Goal: Task Accomplishment & Management: Manage account settings

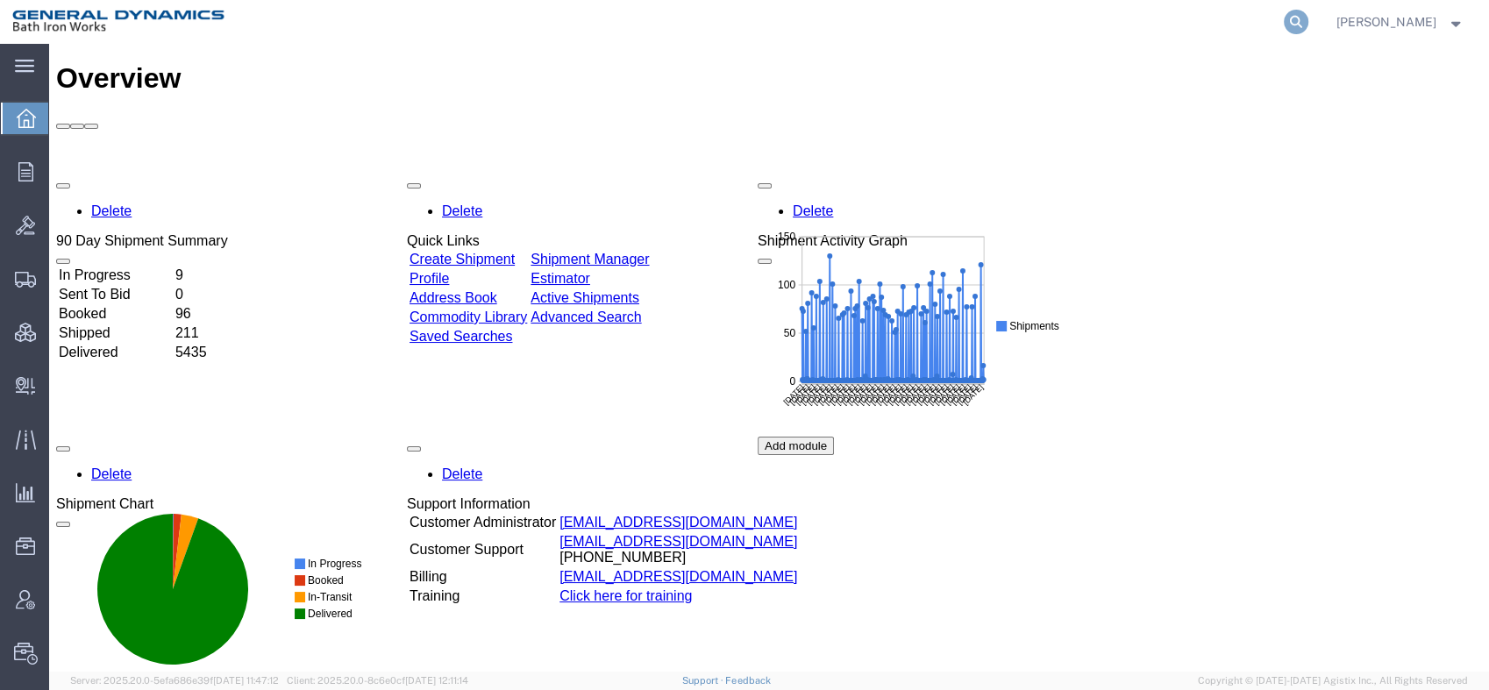
click at [1308, 14] on icon at bounding box center [1296, 22] width 25 height 25
click at [61, 600] on span "Account Admin" at bounding box center [54, 599] width 12 height 35
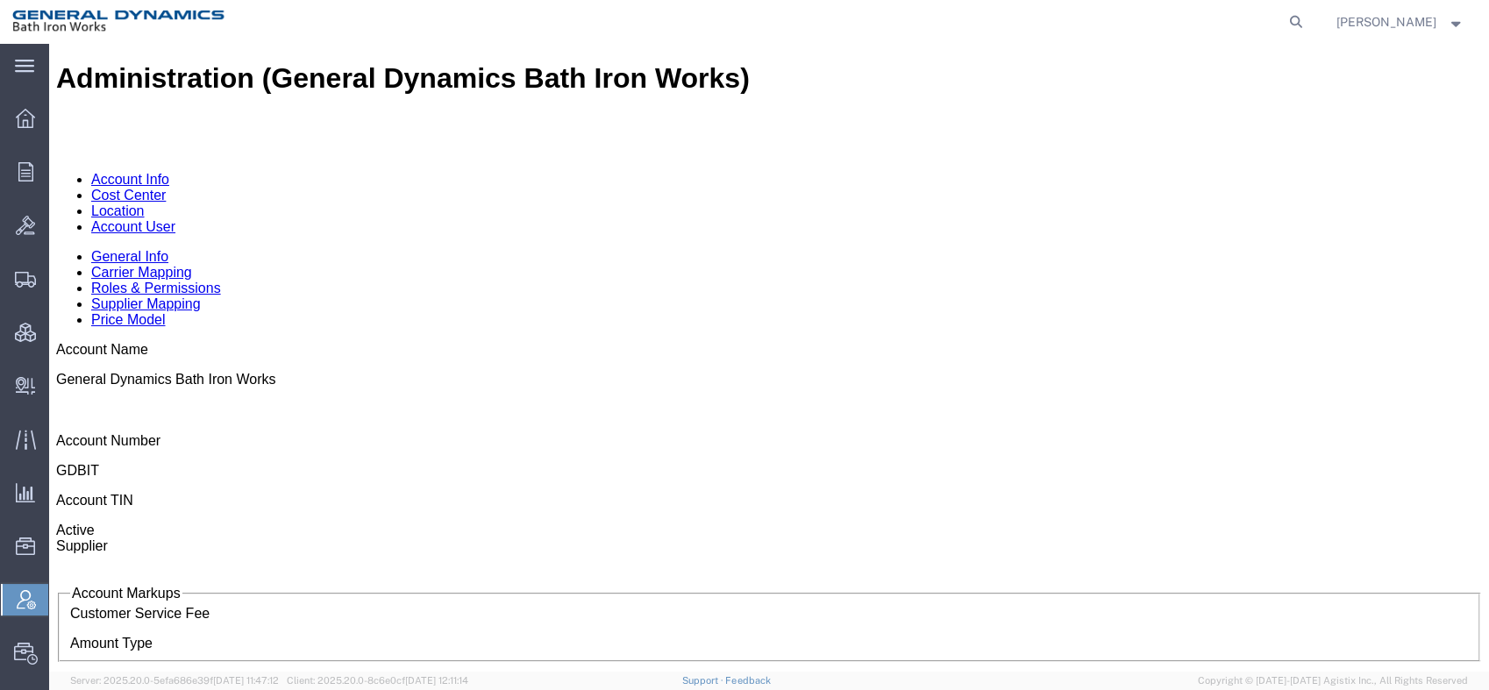
click at [192, 265] on link "Carrier Mapping" at bounding box center [141, 272] width 101 height 15
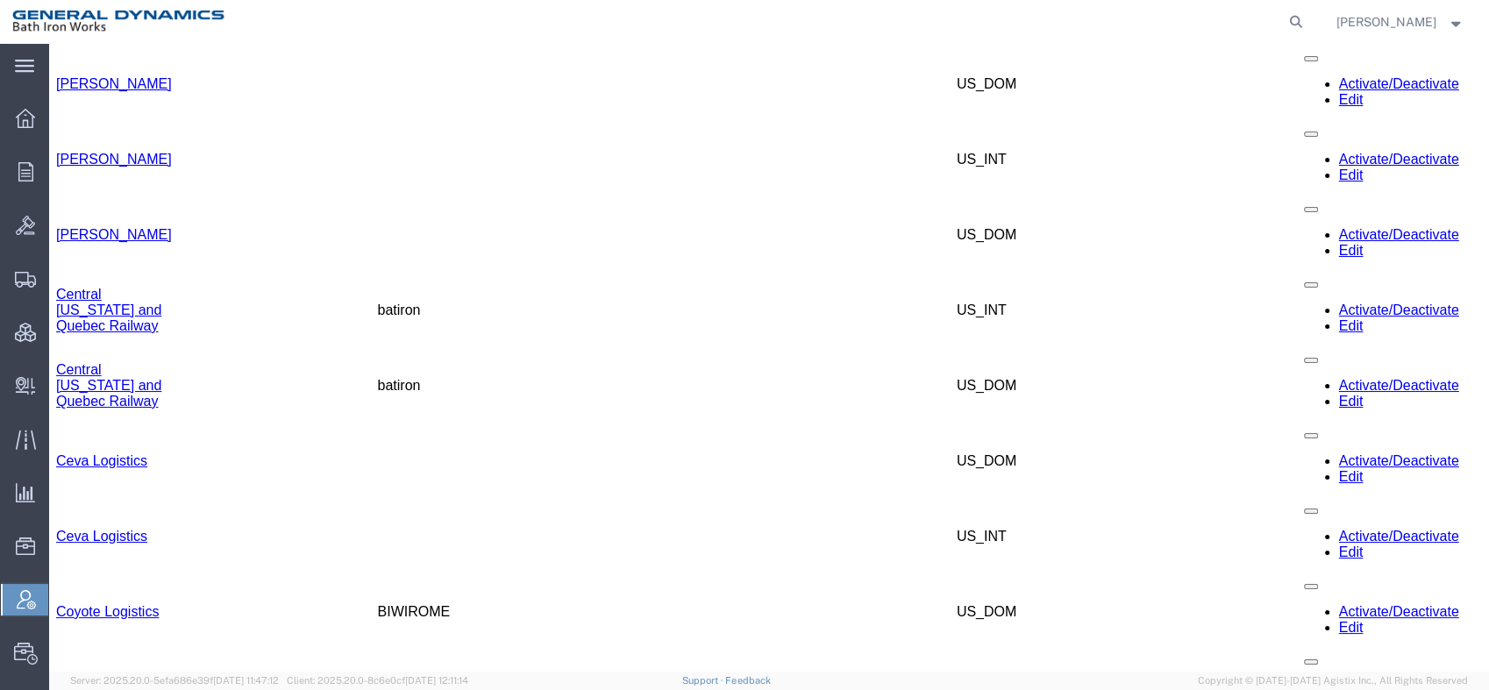
scroll to position [1750, 0]
